Goal: Task Accomplishment & Management: Complete application form

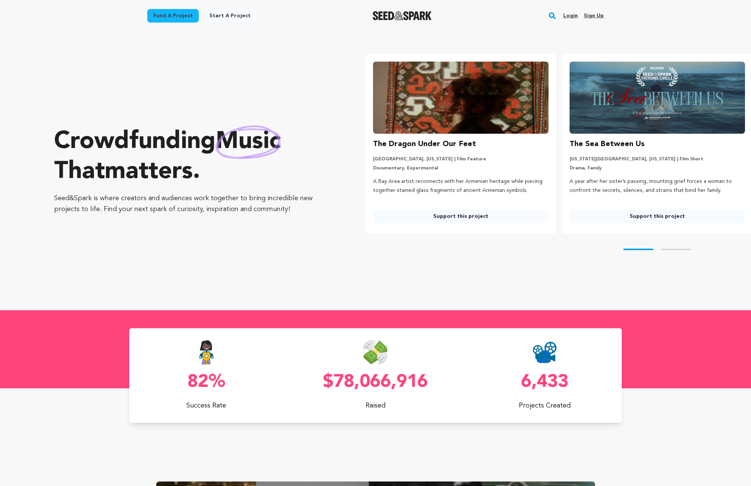
click at [591, 15] on link "Sign up" at bounding box center [594, 16] width 20 height 12
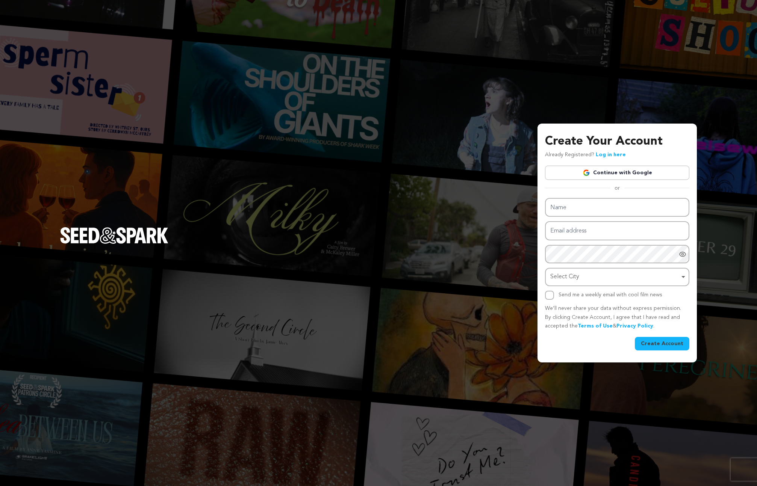
click at [374, 182] on div "Create Your Account Already Registered? Log in here Continue with Google or eyJ…" at bounding box center [378, 243] width 757 height 486
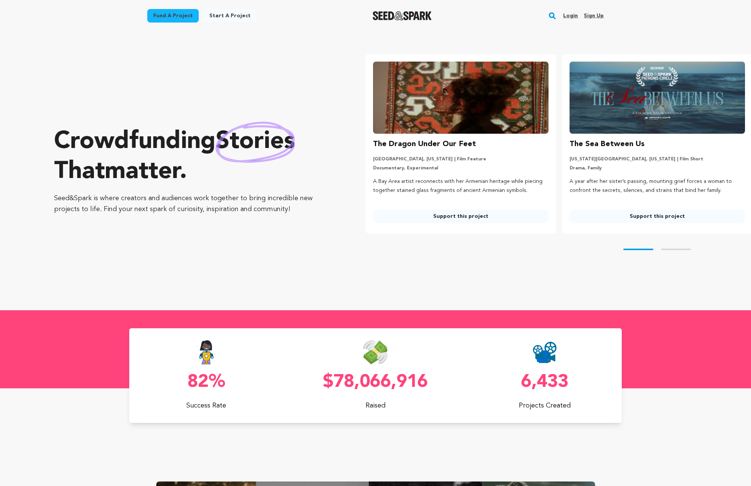
click at [569, 16] on link "Login" at bounding box center [571, 16] width 15 height 12
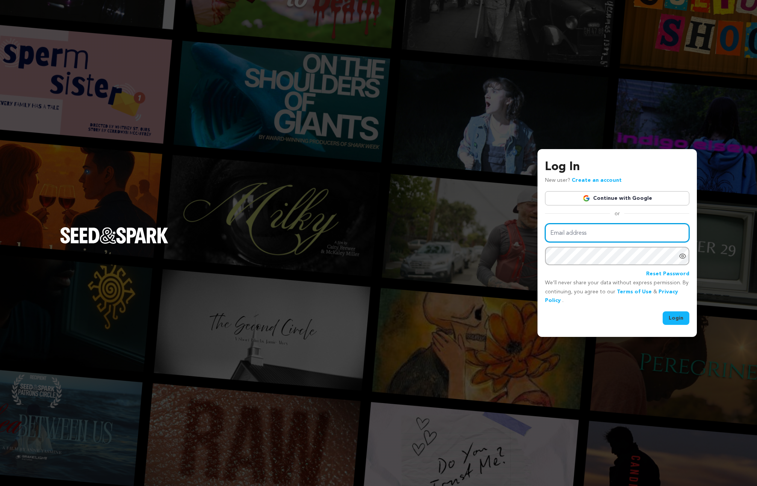
click at [604, 232] on input "Email address" at bounding box center [617, 233] width 144 height 19
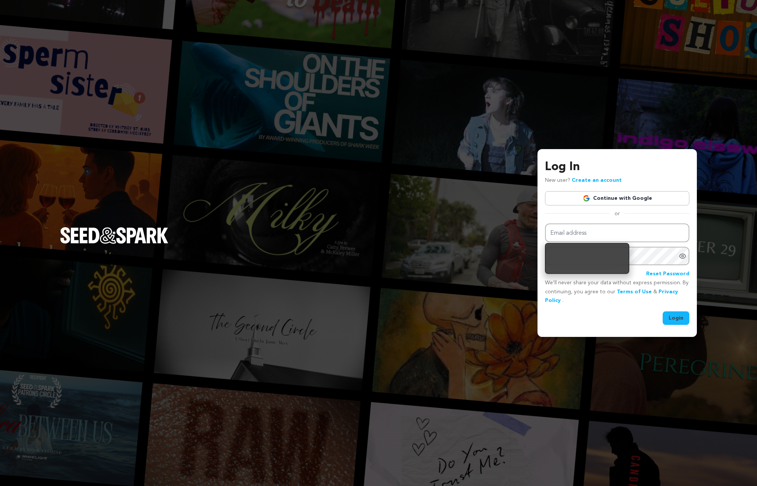
click at [611, 200] on link "Continue with Google" at bounding box center [617, 198] width 144 height 14
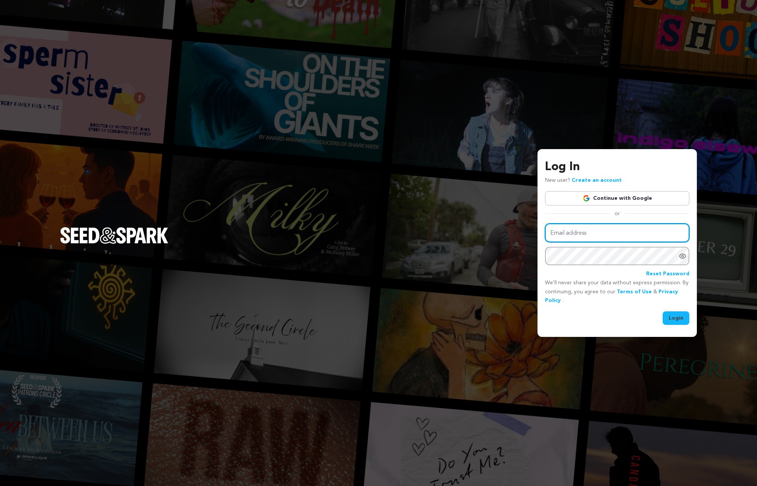
click at [600, 231] on input "Email address" at bounding box center [617, 233] width 144 height 19
type input "[EMAIL_ADDRESS][DOMAIN_NAME]"
click at [676, 320] on button "Login" at bounding box center [676, 319] width 27 height 14
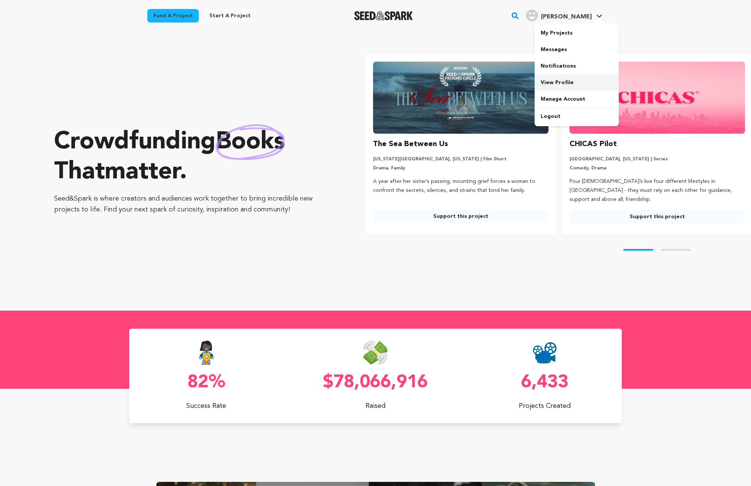
click at [555, 79] on link "View Profile" at bounding box center [577, 82] width 84 height 17
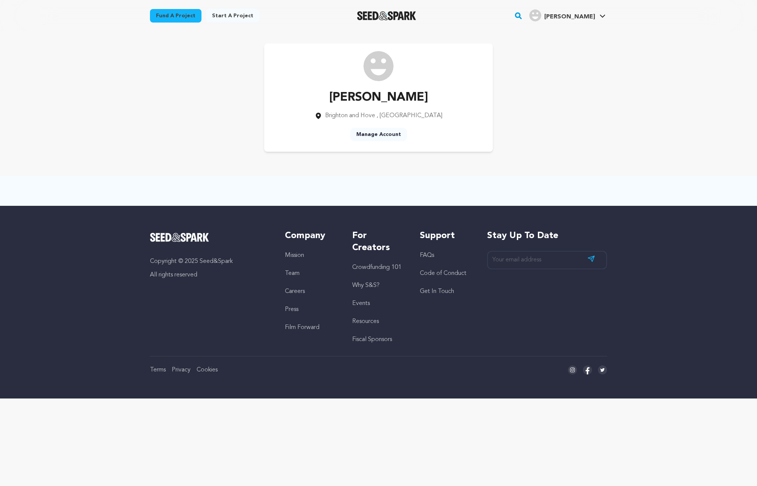
click at [378, 133] on link "Manage Account" at bounding box center [378, 135] width 57 height 14
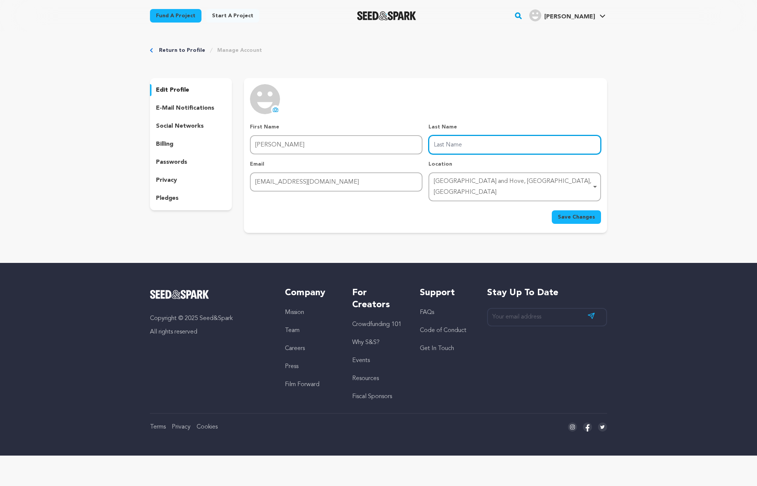
click at [448, 146] on input "Last Name" at bounding box center [515, 144] width 173 height 19
type input "Kelly"
click at [567, 214] on span "Save Changes" at bounding box center [576, 218] width 37 height 8
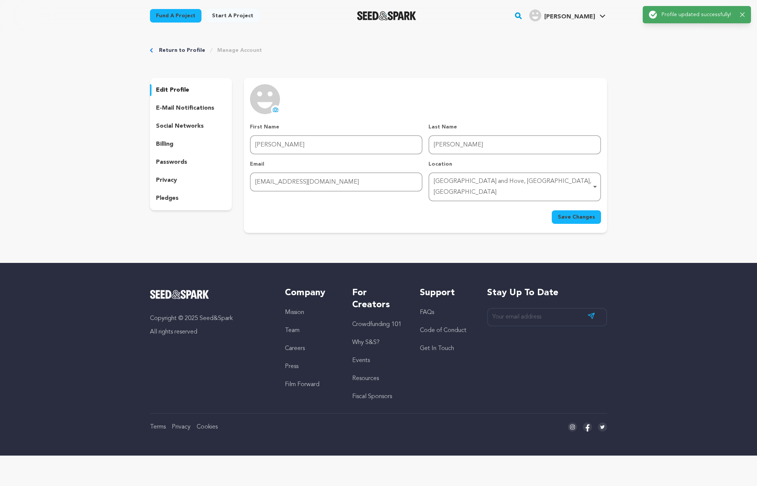
click at [277, 109] on icon at bounding box center [275, 110] width 5 height 4
click at [562, 214] on span "Save Changes" at bounding box center [576, 218] width 37 height 8
click at [277, 110] on icon at bounding box center [276, 110] width 6 height 6
click at [273, 108] on icon at bounding box center [276, 110] width 6 height 6
click at [568, 214] on span "Save Changes" at bounding box center [576, 218] width 37 height 8
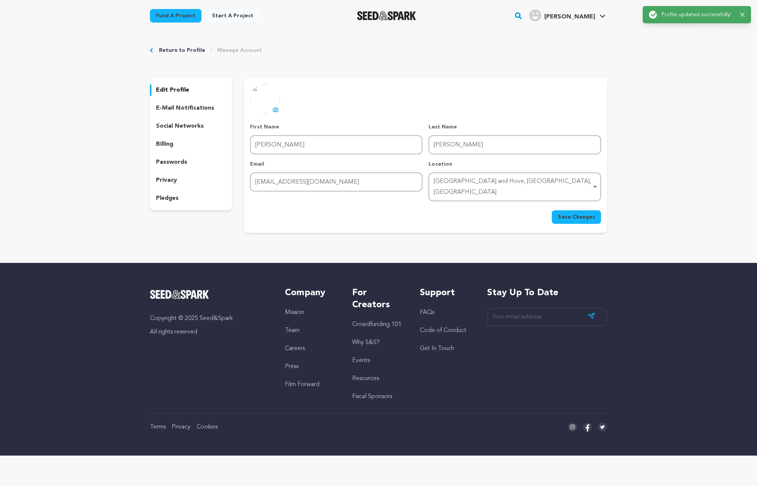
click at [178, 110] on p "e-mail notifications" at bounding box center [185, 108] width 58 height 9
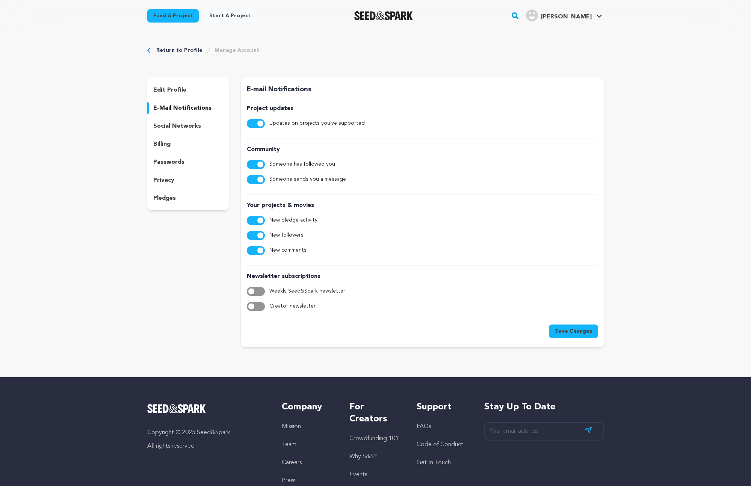
click at [168, 123] on p "social networks" at bounding box center [177, 126] width 48 height 9
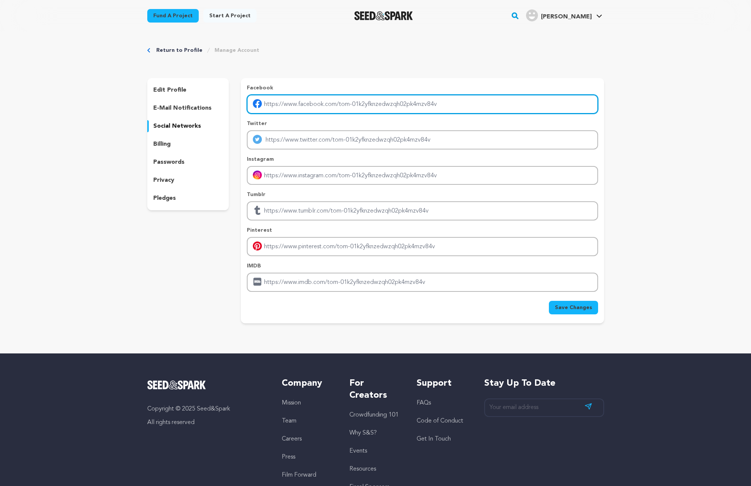
click at [440, 100] on input "Enter facebook profile link" at bounding box center [422, 104] width 351 height 19
drag, startPoint x: 465, startPoint y: 105, endPoint x: 269, endPoint y: 91, distance: 196.4
click at [269, 91] on div "Facebook" at bounding box center [422, 99] width 351 height 30
paste input "https://www.facebook.com/tomjkelly/?locale=en_GB"
type input "https://www.facebook.com/tomjkelly/?locale=en_GB"
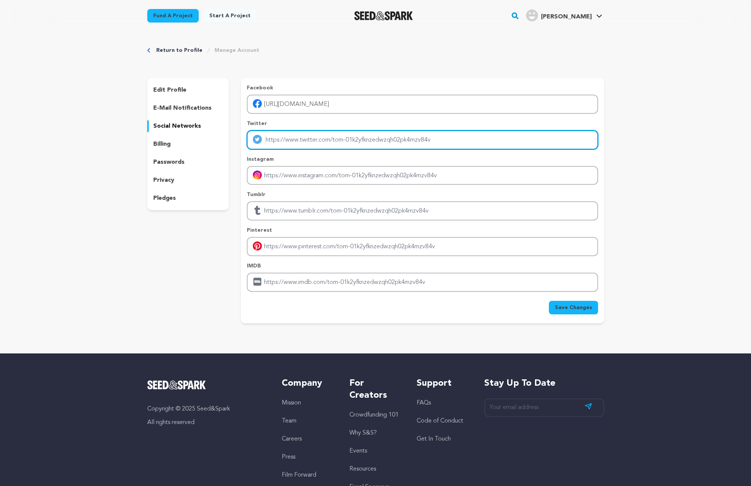
click at [347, 138] on input "Enter twitter profile link" at bounding box center [422, 139] width 351 height 19
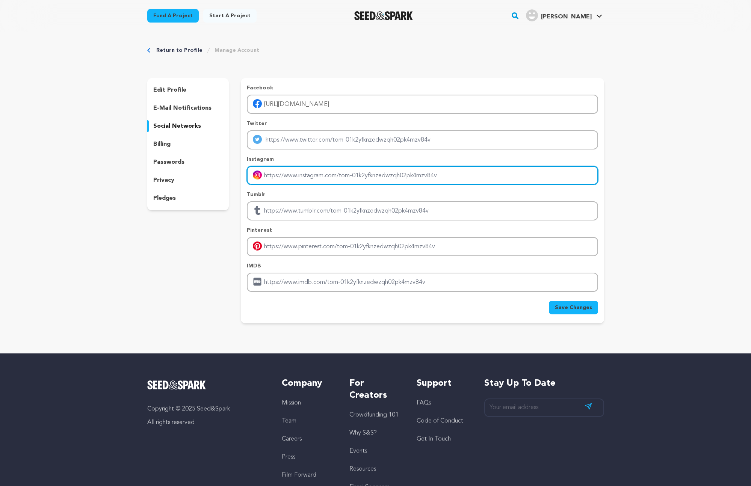
click at [336, 173] on input "Enter instagram handle link" at bounding box center [422, 175] width 351 height 19
paste input "https://www.instagram.com/tomjkelly/"
type input "https://www.instagram.com/tomjkelly/"
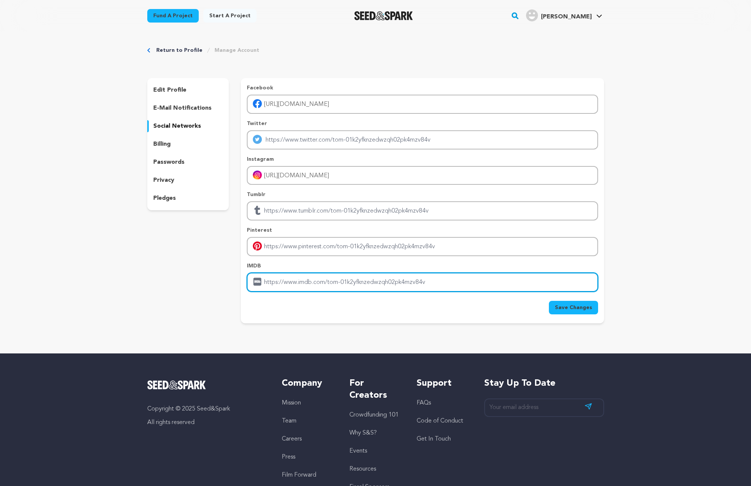
click at [421, 285] on input "Enter IMDB profile link" at bounding box center [422, 282] width 351 height 19
paste input "https://www.imdb.com/name/nm3160113/"
type input "https://www.imdb.com/name/nm3160113/"
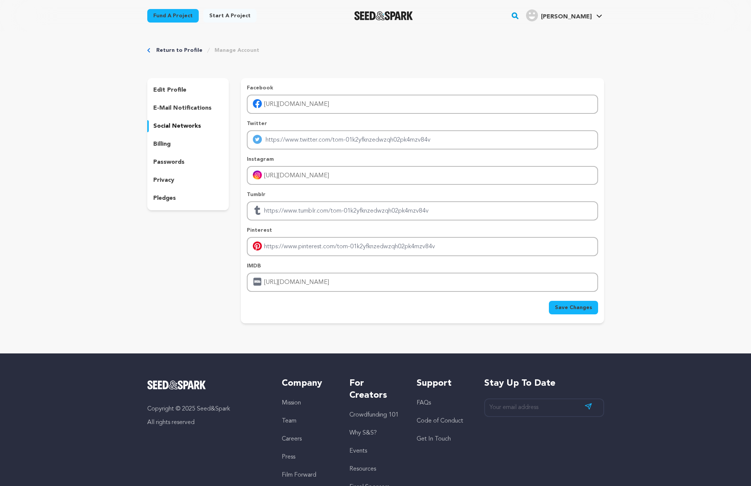
click at [563, 308] on span "Save Changes" at bounding box center [573, 308] width 37 height 8
click at [176, 142] on div "billing" at bounding box center [188, 144] width 82 height 12
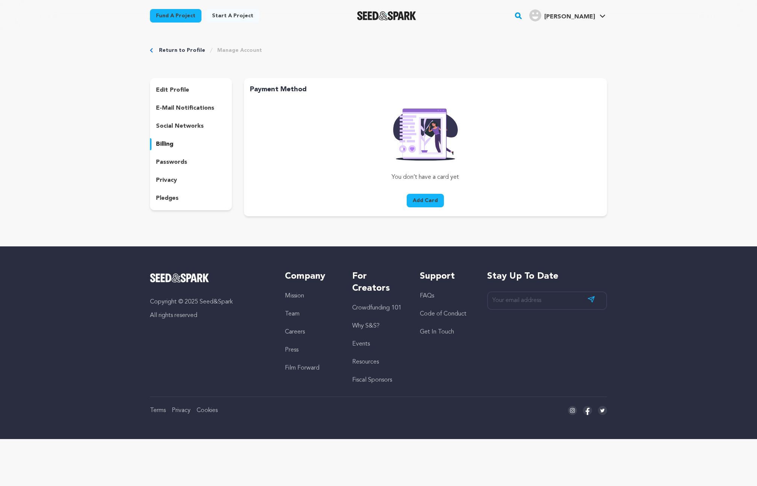
click at [182, 162] on p "passwords" at bounding box center [171, 162] width 31 height 9
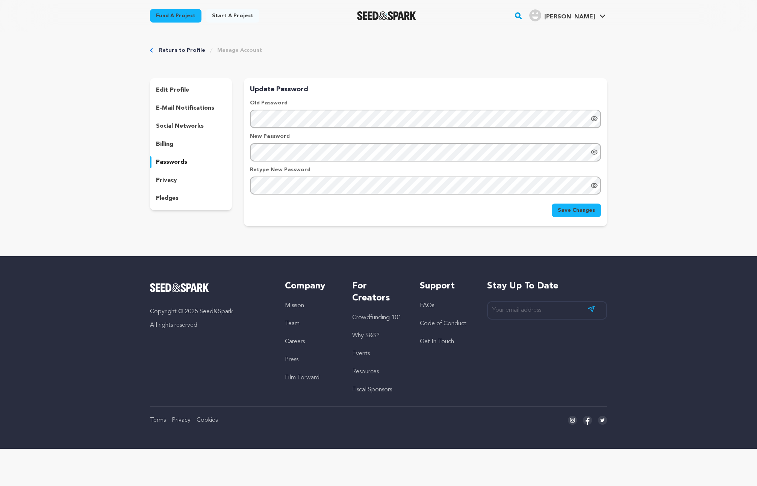
click at [180, 178] on div "privacy" at bounding box center [191, 180] width 82 height 12
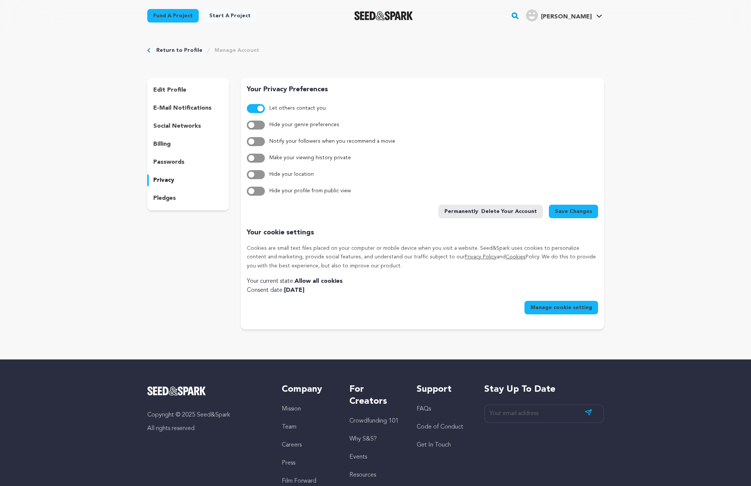
click at [181, 197] on div "pledges" at bounding box center [188, 198] width 82 height 12
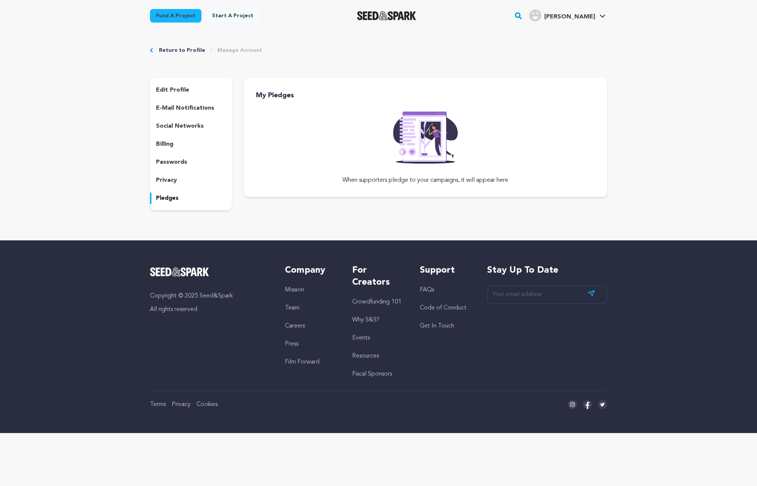
click at [226, 17] on link "Start a project" at bounding box center [232, 16] width 53 height 14
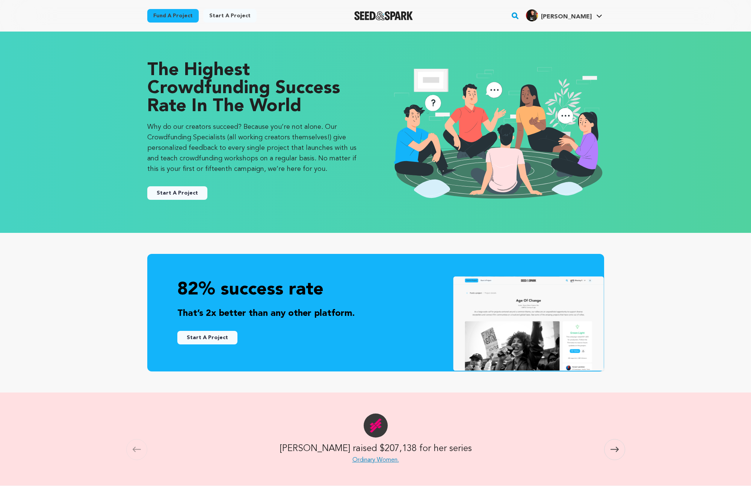
click at [153, 194] on button "Start A Project" at bounding box center [177, 193] width 60 height 14
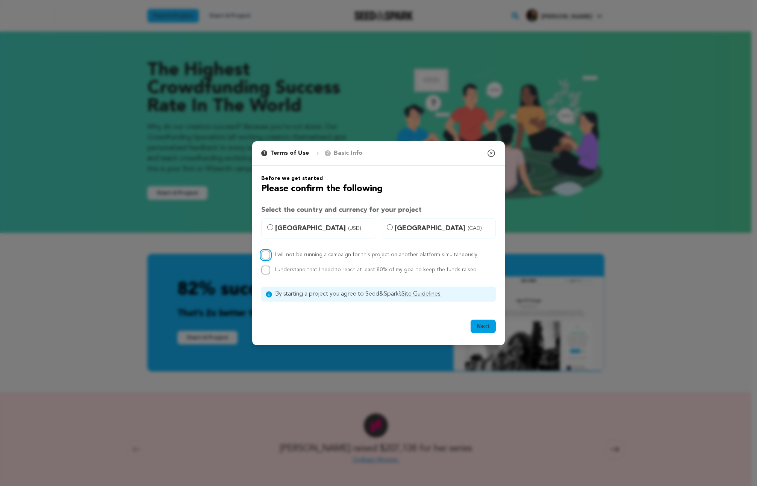
click at [263, 253] on input "I will not be running a campaign for this project on another platform simultane…" at bounding box center [265, 255] width 9 height 9
checkbox input "true"
click at [267, 273] on input "I understand that I need to reach at least 80% of my goal to keep the funds rai…" at bounding box center [265, 270] width 9 height 9
checkbox input "true"
click at [493, 153] on icon "button" at bounding box center [491, 153] width 9 height 9
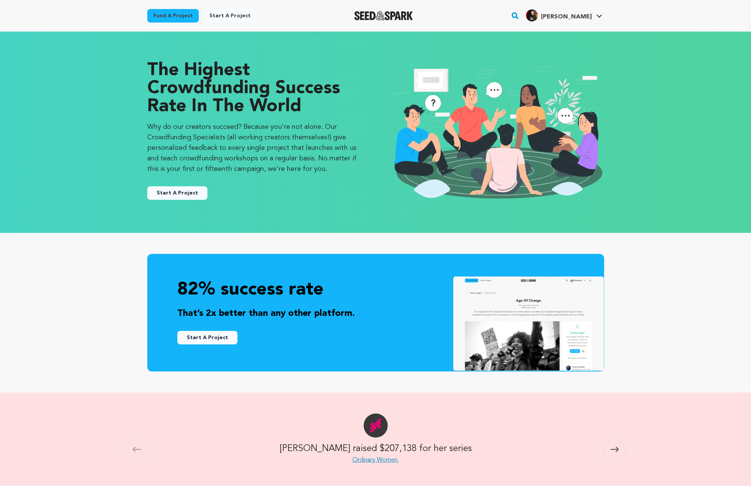
scroll to position [656, 0]
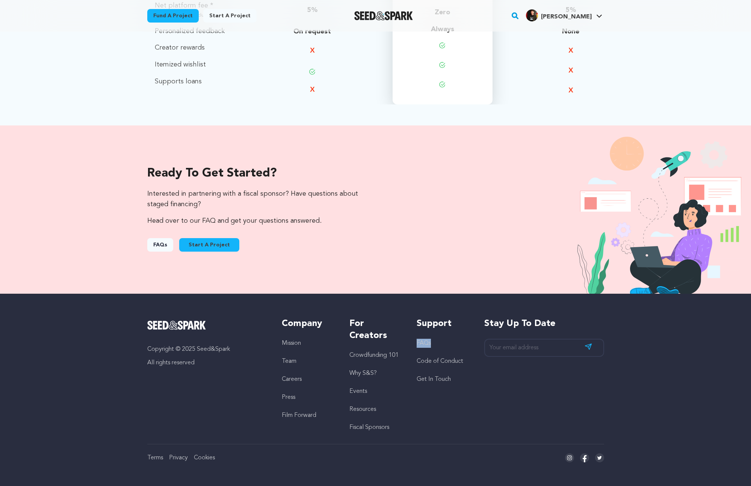
click at [427, 377] on link "Get In Touch" at bounding box center [434, 380] width 34 height 6
